Goal: Browse casually

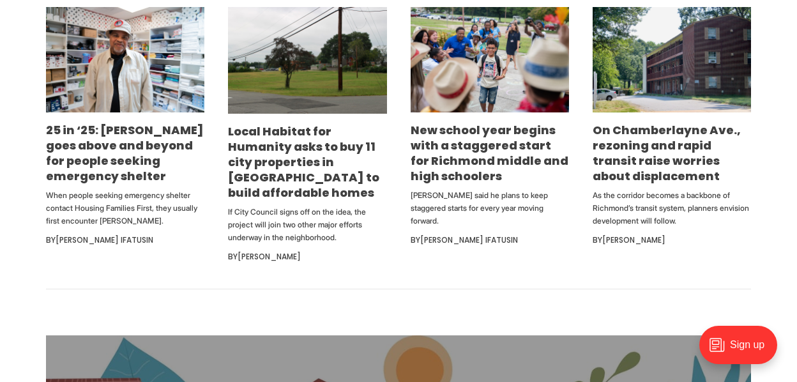
scroll to position [760, 0]
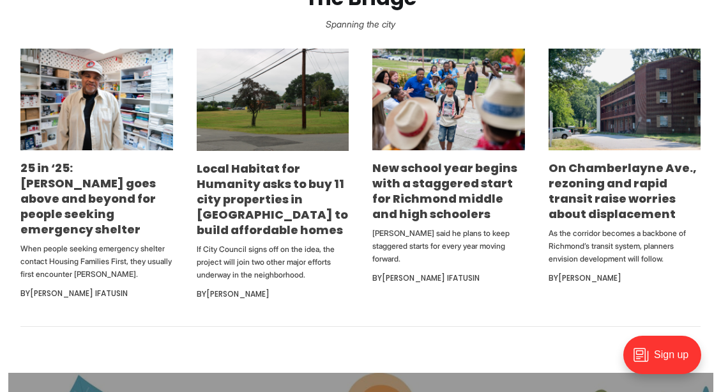
scroll to position [735, 0]
